Goal: Task Accomplishment & Management: Complete application form

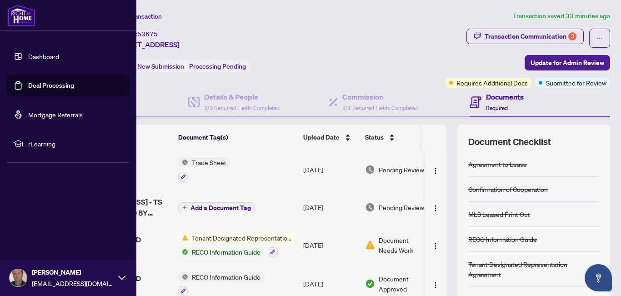
click at [48, 60] on link "Dashboard" at bounding box center [43, 56] width 31 height 8
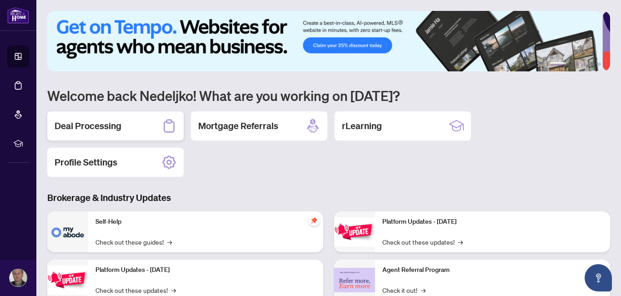
click at [97, 122] on h2 "Deal Processing" at bounding box center [88, 126] width 67 height 13
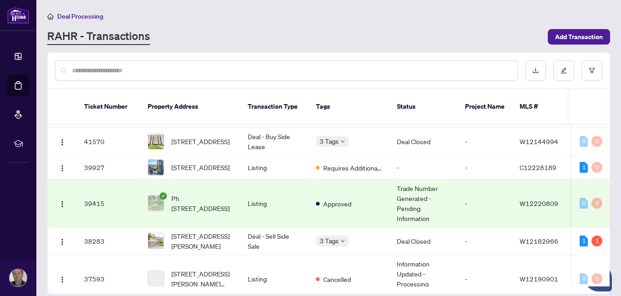
scroll to position [189, 0]
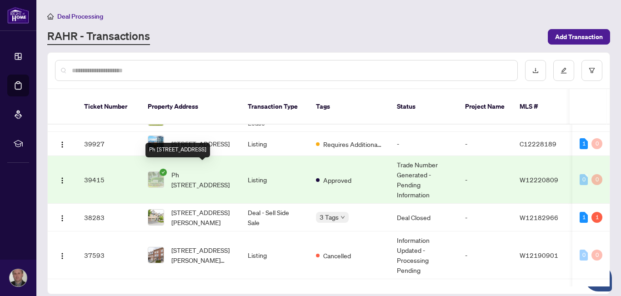
click at [212, 170] on span "Ph [STREET_ADDRESS]" at bounding box center [202, 180] width 62 height 20
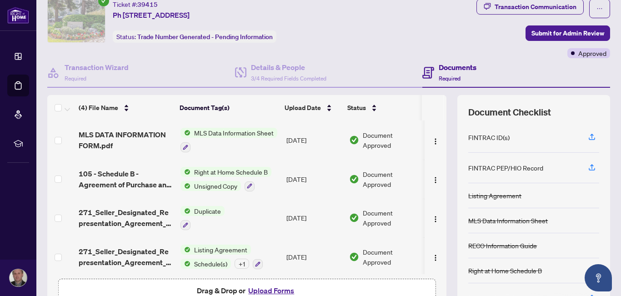
scroll to position [21, 0]
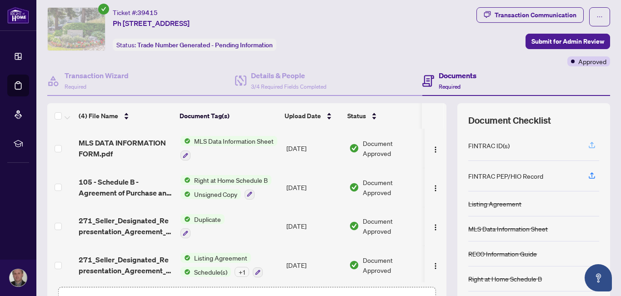
click at [588, 144] on icon "button" at bounding box center [592, 145] width 8 height 8
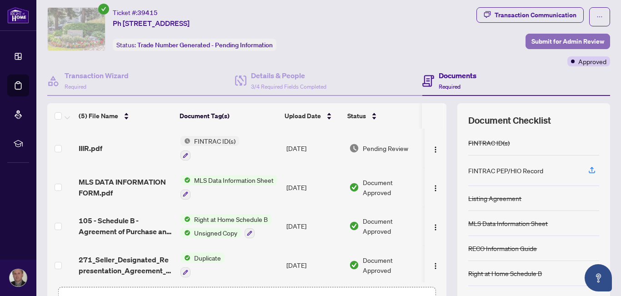
click at [557, 38] on span "Submit for Admin Review" at bounding box center [567, 41] width 73 height 15
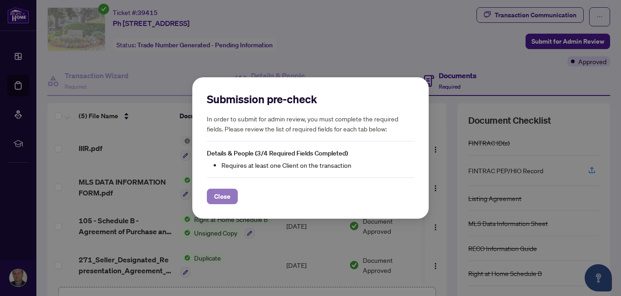
click at [222, 196] on span "Close" at bounding box center [222, 196] width 16 height 15
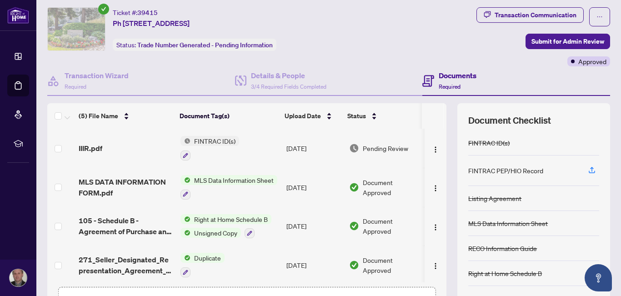
scroll to position [85, 0]
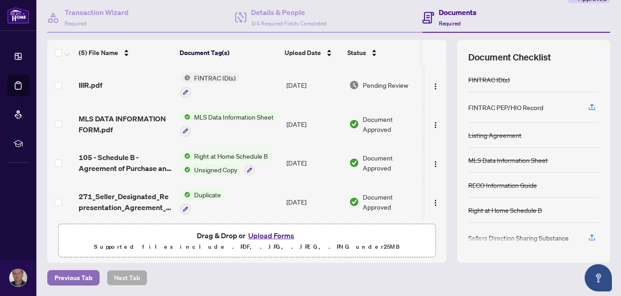
click at [72, 277] on span "Previous Tab" at bounding box center [74, 278] width 38 height 15
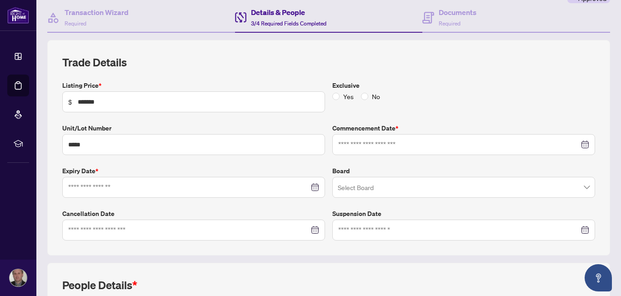
type input "**********"
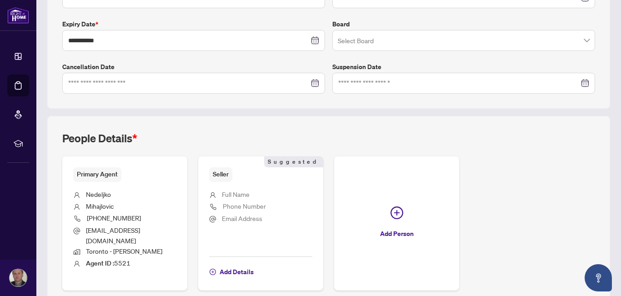
scroll to position [260, 0]
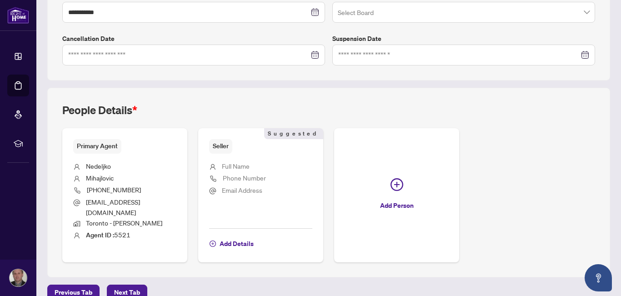
click at [221, 145] on span "Seller" at bounding box center [220, 146] width 23 height 14
click at [237, 236] on span "Add Details" at bounding box center [237, 243] width 34 height 15
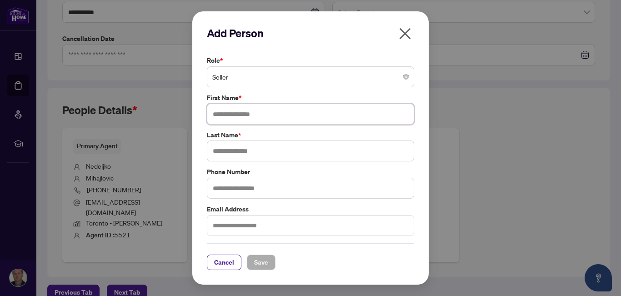
click at [236, 117] on input "text" at bounding box center [310, 114] width 207 height 21
type input "********"
click at [233, 150] on input "text" at bounding box center [310, 150] width 207 height 21
click at [242, 150] on input "********" at bounding box center [310, 150] width 207 height 21
type input "********"
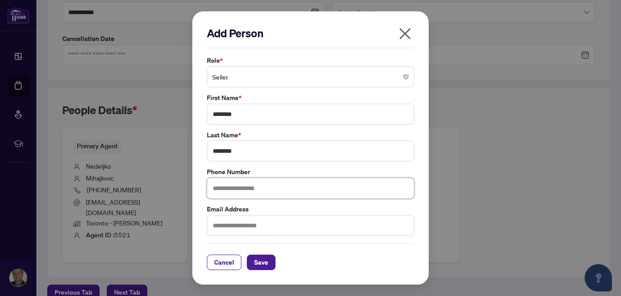
click at [241, 190] on input "text" at bounding box center [310, 188] width 207 height 21
type input "*"
type input "**********"
click at [245, 226] on input "text" at bounding box center [310, 225] width 207 height 21
type input "**********"
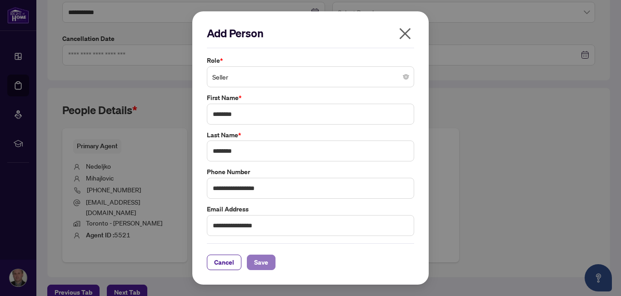
click at [265, 266] on button "Save" at bounding box center [261, 262] width 29 height 15
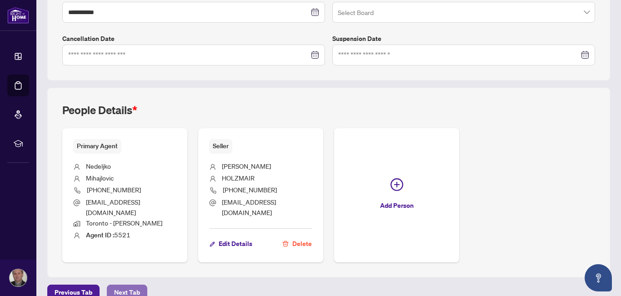
click at [128, 285] on span "Next Tab" at bounding box center [127, 292] width 26 height 15
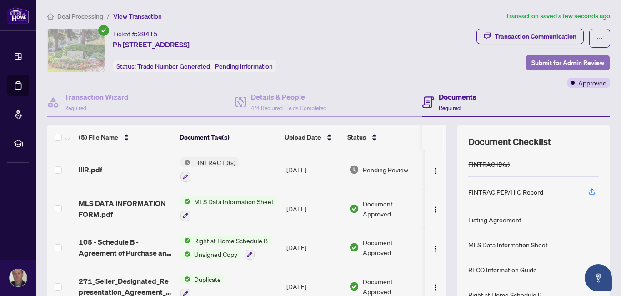
click at [556, 56] on span "Submit for Admin Review" at bounding box center [567, 62] width 73 height 15
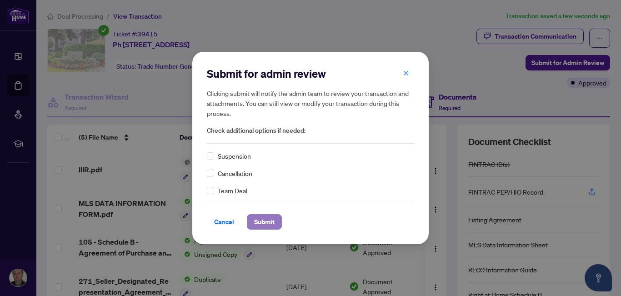
click at [265, 226] on span "Submit" at bounding box center [264, 222] width 20 height 15
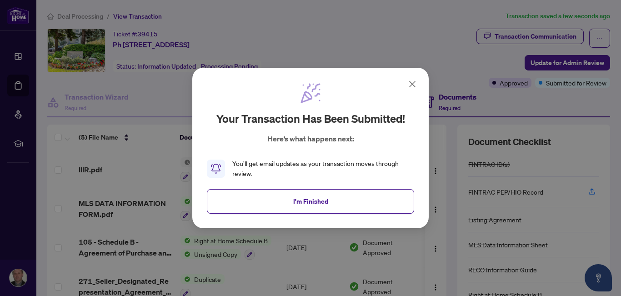
click at [415, 82] on icon at bounding box center [412, 84] width 11 height 11
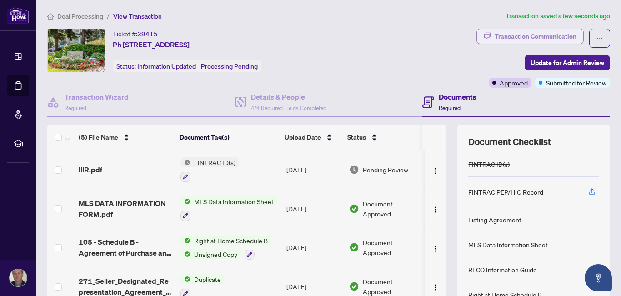
click at [546, 37] on div "Transaction Communication" at bounding box center [536, 36] width 82 height 15
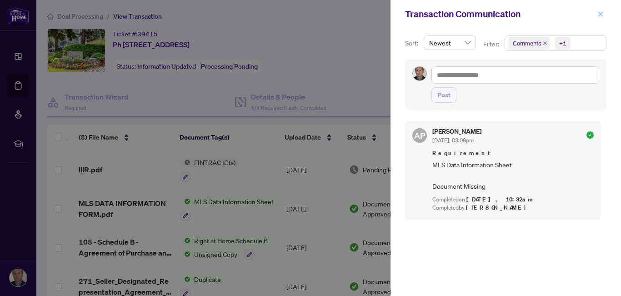
click at [601, 13] on icon "close" at bounding box center [600, 13] width 5 height 5
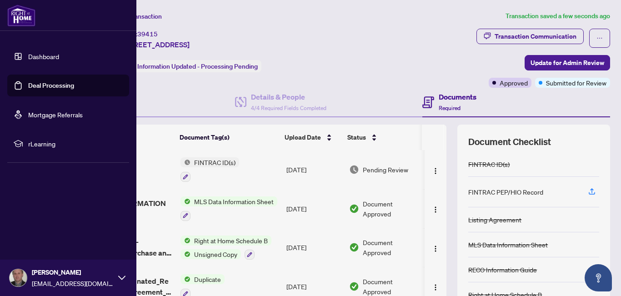
click at [30, 52] on link "Dashboard" at bounding box center [43, 56] width 31 height 8
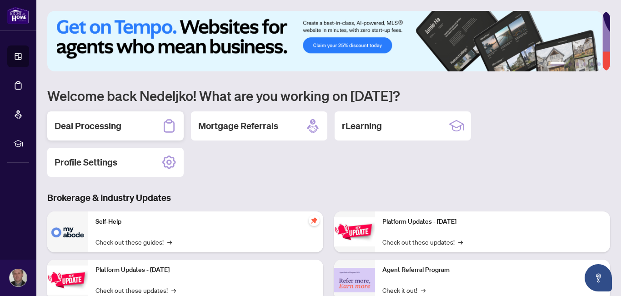
click at [112, 124] on h2 "Deal Processing" at bounding box center [88, 126] width 67 height 13
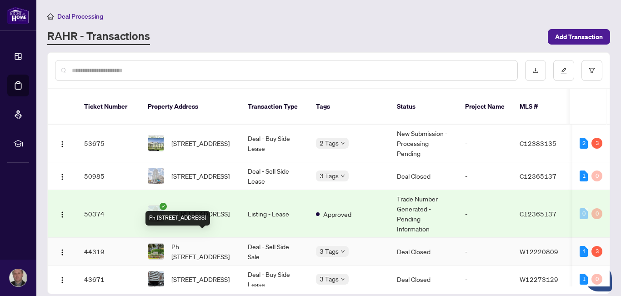
click at [185, 241] on span "Ph [STREET_ADDRESS]" at bounding box center [202, 251] width 62 height 20
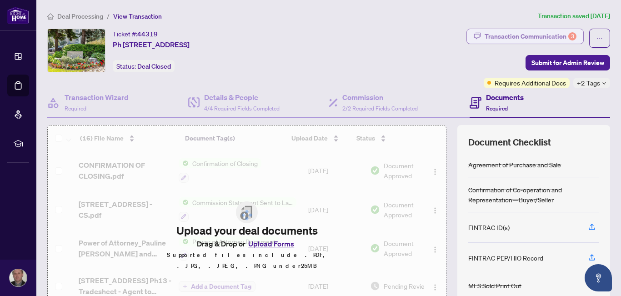
click at [512, 34] on div "Transaction Communication 3" at bounding box center [531, 36] width 92 height 15
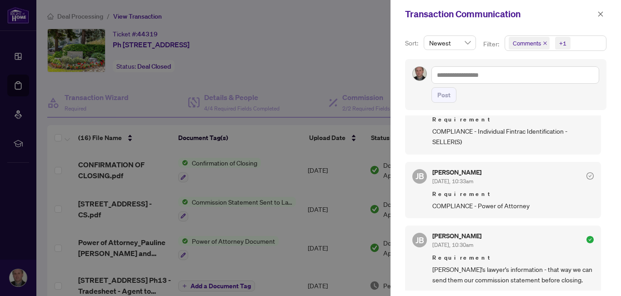
scroll to position [401, 0]
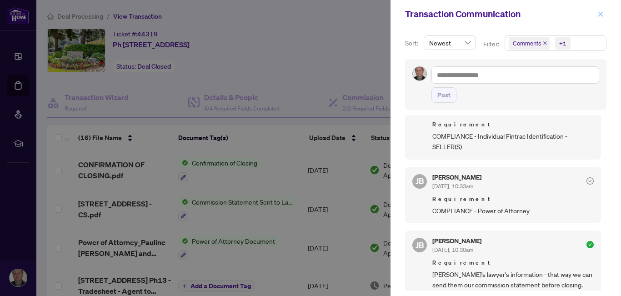
click at [602, 12] on icon "close" at bounding box center [600, 14] width 6 height 6
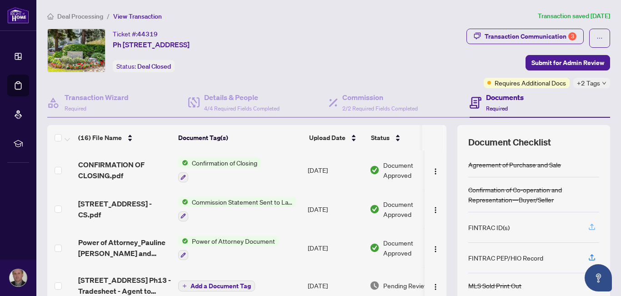
click at [588, 225] on icon "button" at bounding box center [592, 227] width 8 height 8
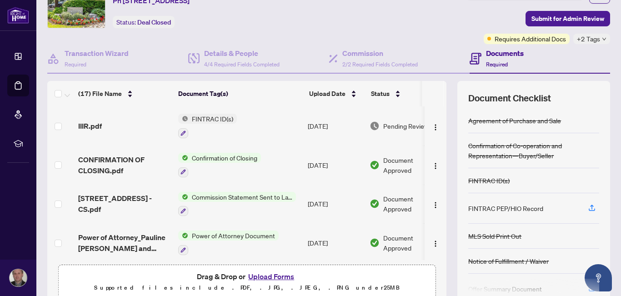
scroll to position [38, 0]
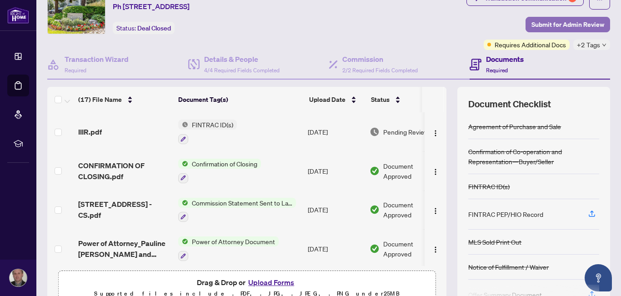
click at [556, 24] on span "Submit for Admin Review" at bounding box center [567, 24] width 73 height 15
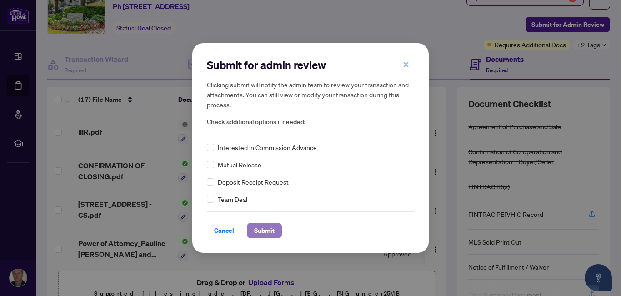
click at [252, 231] on button "Submit" at bounding box center [264, 230] width 35 height 15
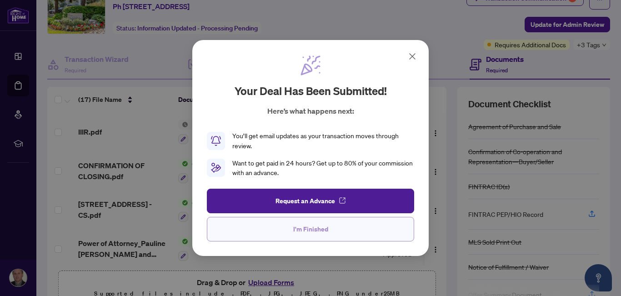
click at [322, 230] on span "I'm Finished" at bounding box center [310, 229] width 35 height 15
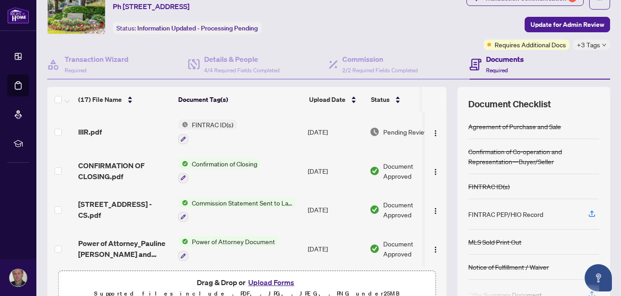
scroll to position [0, 0]
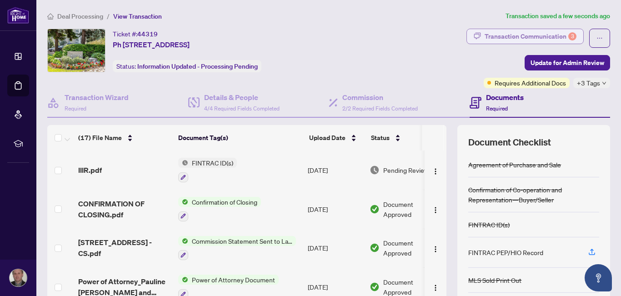
click at [523, 35] on div "Transaction Communication 3" at bounding box center [531, 36] width 92 height 15
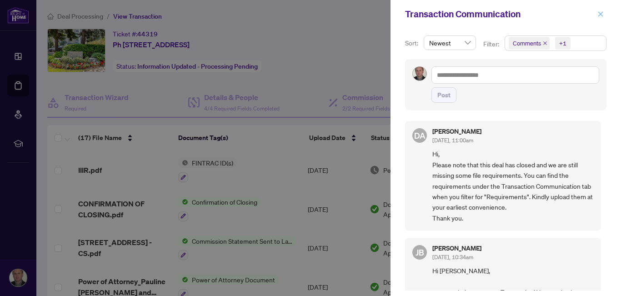
click at [601, 11] on icon "close" at bounding box center [600, 14] width 6 height 6
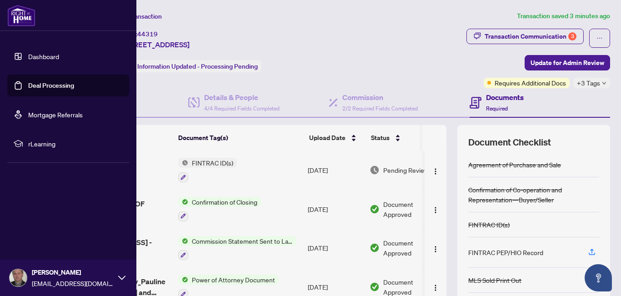
click at [40, 57] on link "Dashboard" at bounding box center [43, 56] width 31 height 8
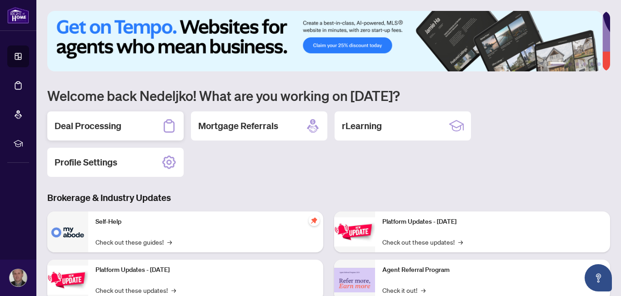
click at [108, 130] on h2 "Deal Processing" at bounding box center [88, 126] width 67 height 13
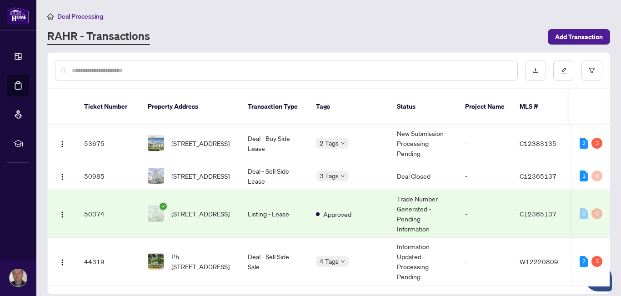
click at [411, 201] on td "Trade Number Generated - Pending Information" at bounding box center [424, 214] width 68 height 48
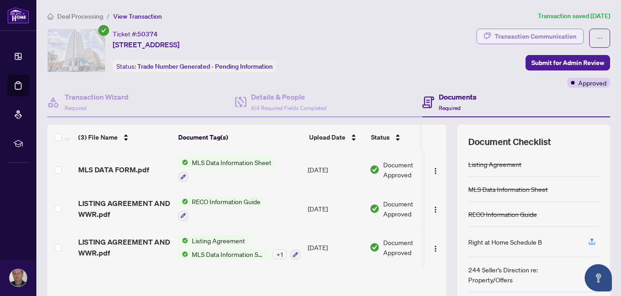
click at [538, 34] on div "Transaction Communication" at bounding box center [536, 36] width 82 height 15
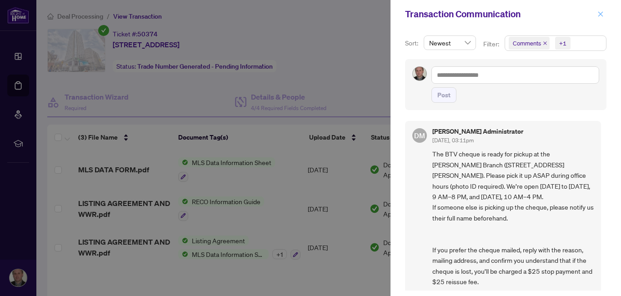
click at [599, 11] on icon "close" at bounding box center [600, 14] width 6 height 6
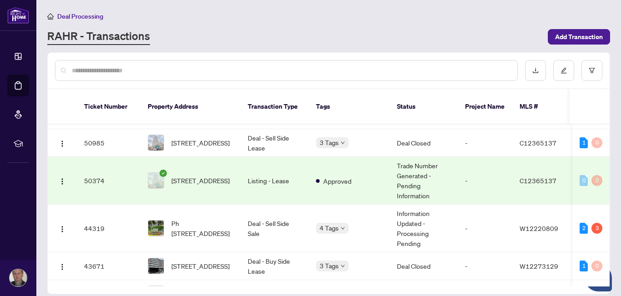
scroll to position [40, 0]
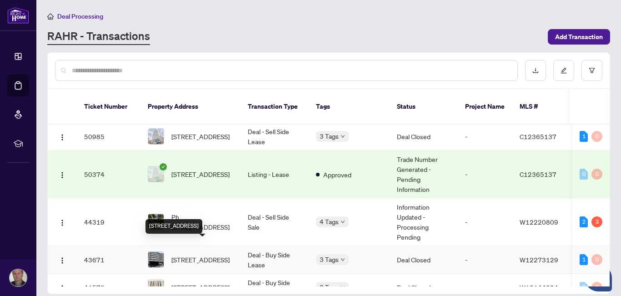
click at [215, 255] on span "[STREET_ADDRESS]" at bounding box center [200, 260] width 58 height 10
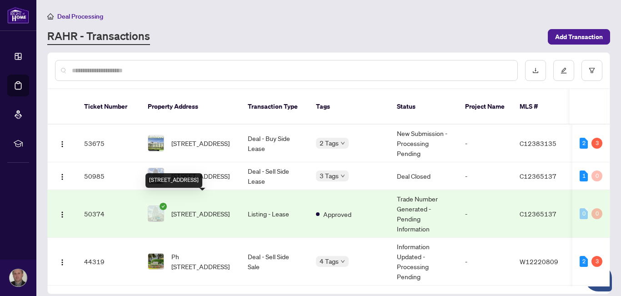
click at [198, 209] on span "[STREET_ADDRESS]" at bounding box center [200, 214] width 58 height 10
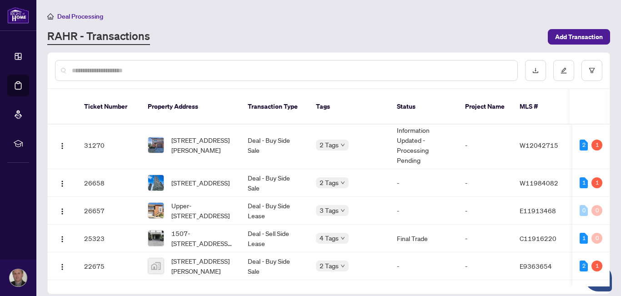
scroll to position [541, 0]
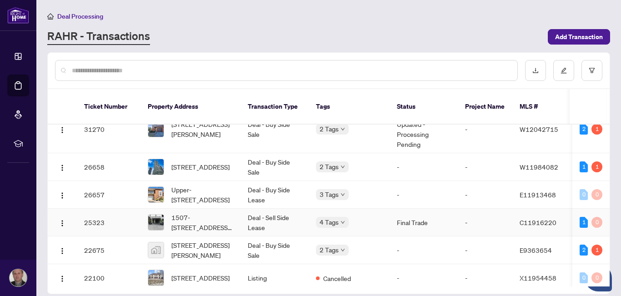
click at [154, 215] on img at bounding box center [155, 222] width 15 height 15
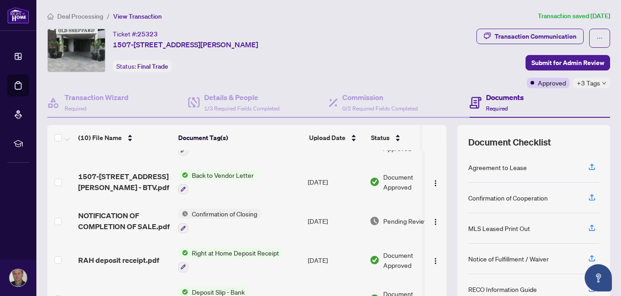
scroll to position [139, 0]
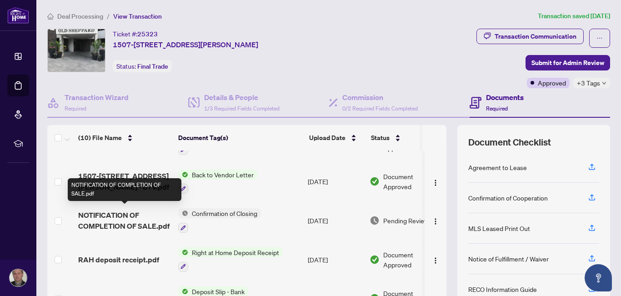
click at [127, 214] on span "NOTIFICATION OF COMPLETION OF SALE.pdf" at bounding box center [124, 221] width 93 height 22
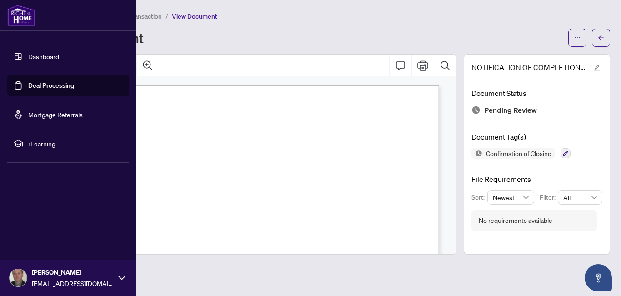
click at [48, 56] on link "Dashboard" at bounding box center [43, 56] width 31 height 8
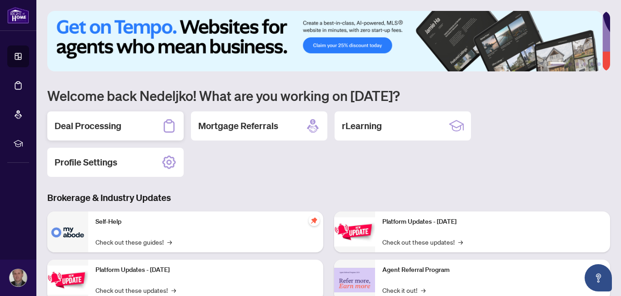
click at [122, 121] on div "Deal Processing" at bounding box center [115, 125] width 136 height 29
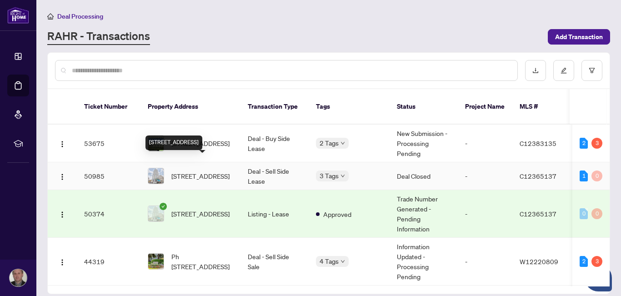
click at [216, 171] on span "[STREET_ADDRESS]" at bounding box center [200, 176] width 58 height 10
